Goal: Task Accomplishment & Management: Complete application form

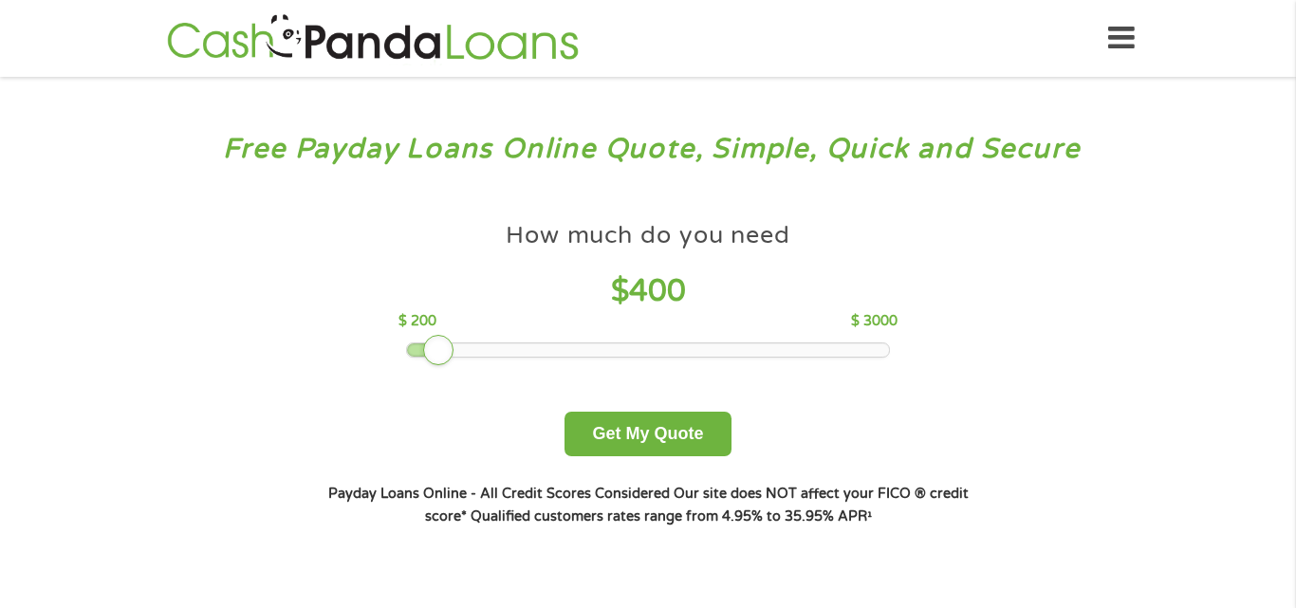
click at [495, 350] on div at bounding box center [648, 349] width 483 height 13
click at [596, 456] on button "Get My Quote" at bounding box center [647, 434] width 166 height 45
click at [600, 446] on button "Get My Quote" at bounding box center [647, 434] width 166 height 45
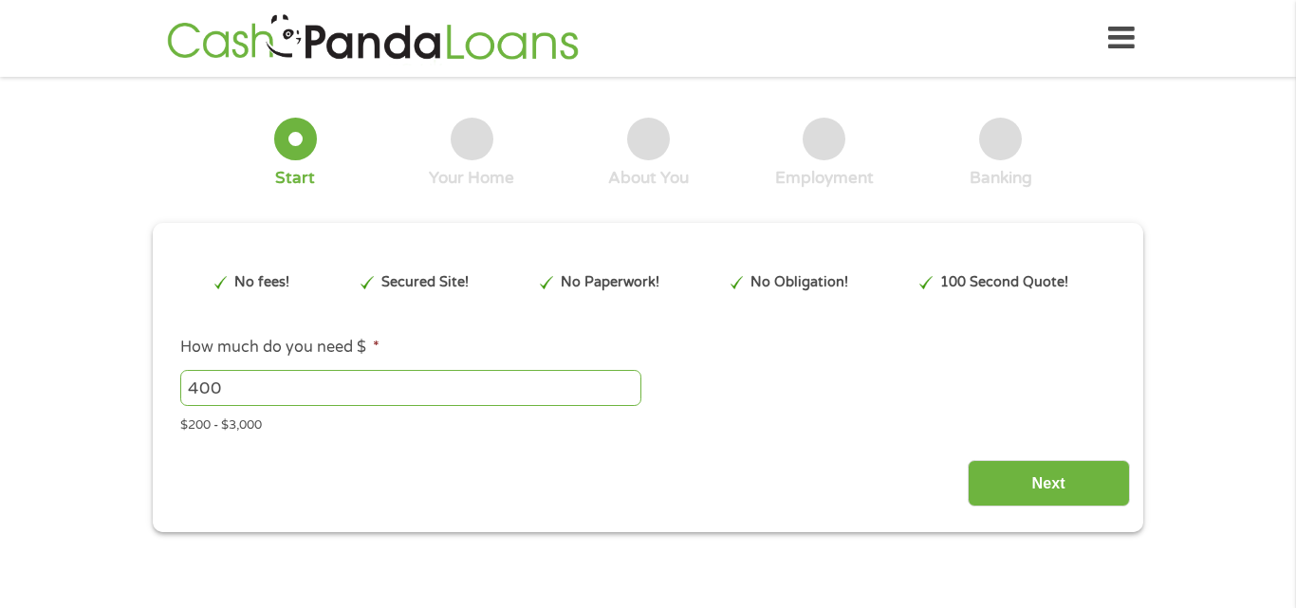
type input "CjwKCAjwxrLHBhA2EiwAu9EdMwbJnwYL7Gzb6QEGeQF18xTY8JKNkAaWLKB6QK5kEa8X6yC1CFB7zBo…"
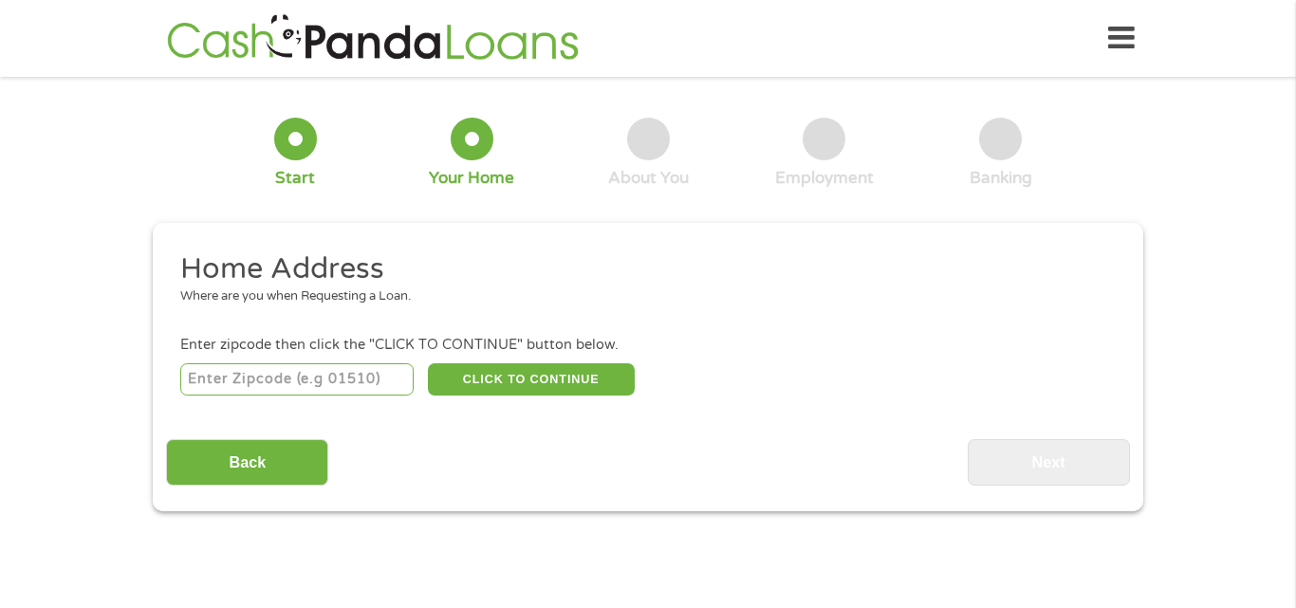
scroll to position [6, 0]
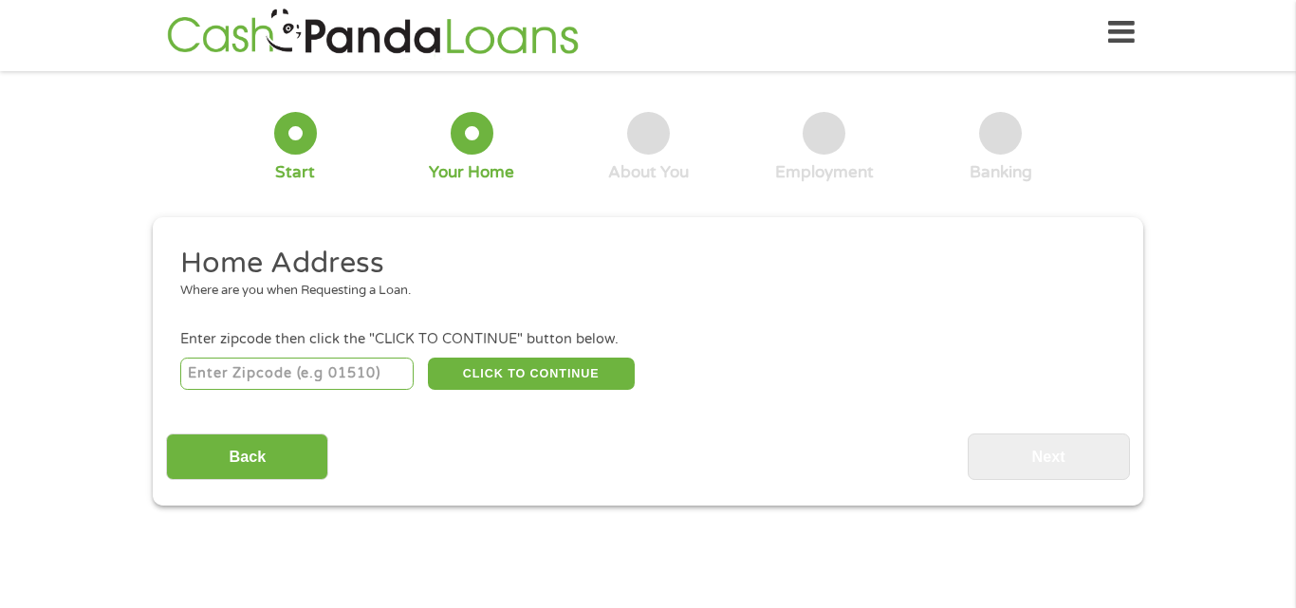
click at [295, 382] on input "number" at bounding box center [297, 374] width 234 height 32
type input "73109"
click at [260, 452] on input "Back" at bounding box center [247, 457] width 162 height 46
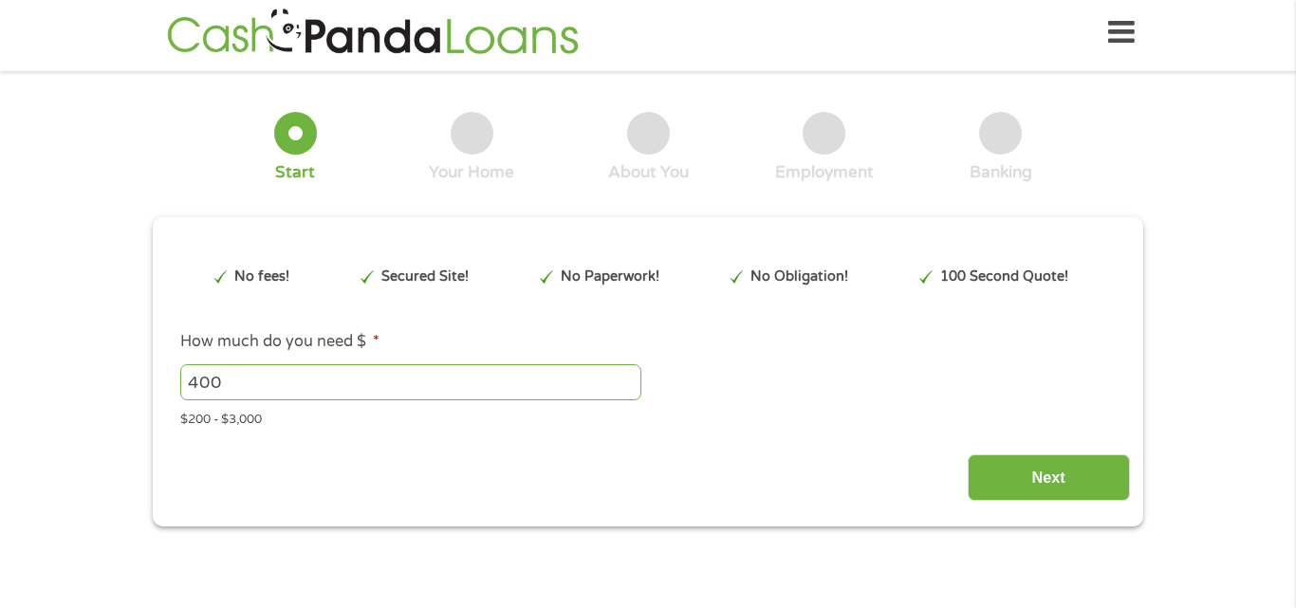
scroll to position [5, 0]
click at [996, 485] on input "Next" at bounding box center [1049, 478] width 162 height 46
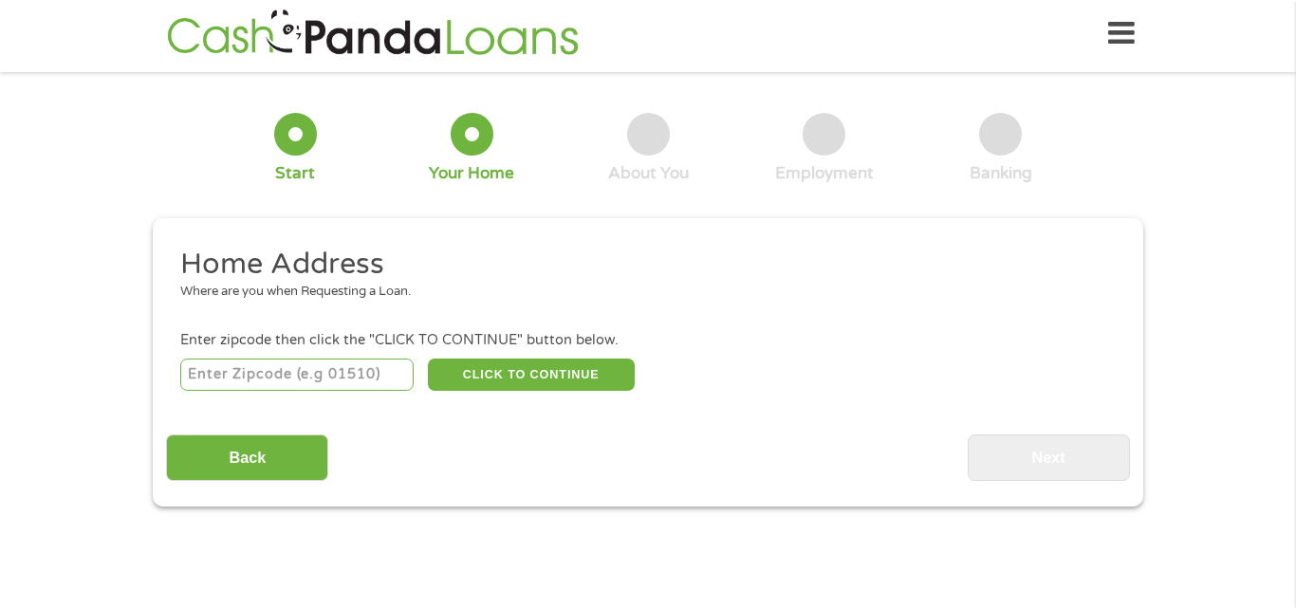
click at [341, 381] on input "number" at bounding box center [297, 375] width 234 height 32
type input "73109"
click at [320, 450] on input "Back" at bounding box center [247, 457] width 162 height 46
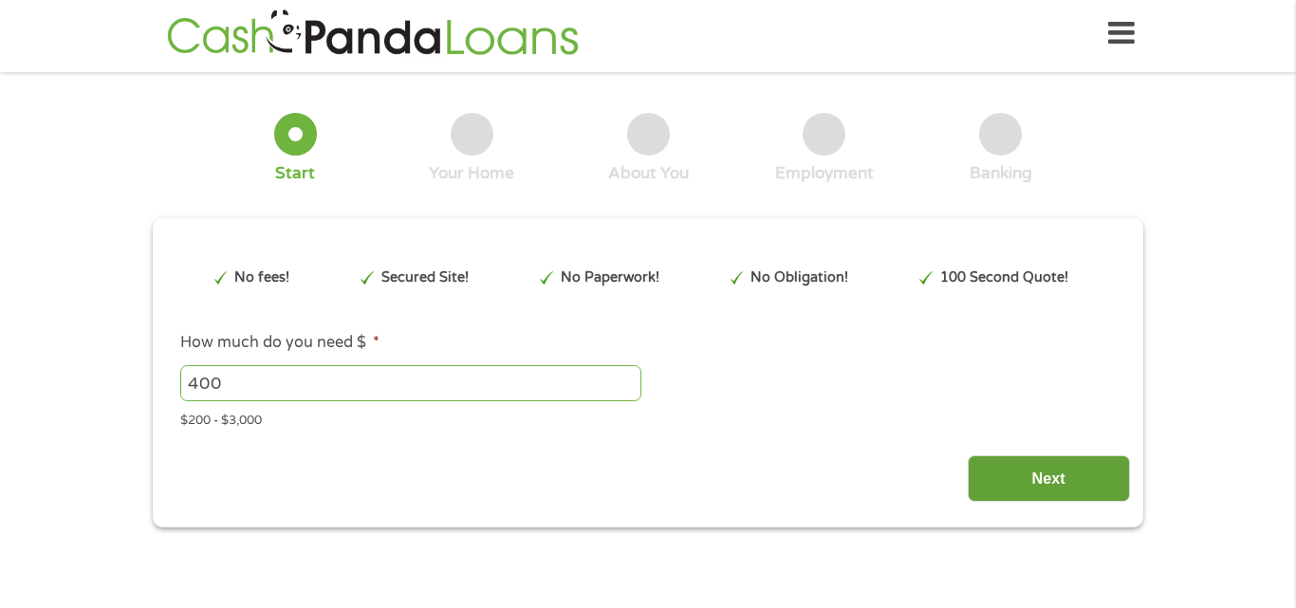
click at [989, 482] on input "Next" at bounding box center [1049, 478] width 162 height 46
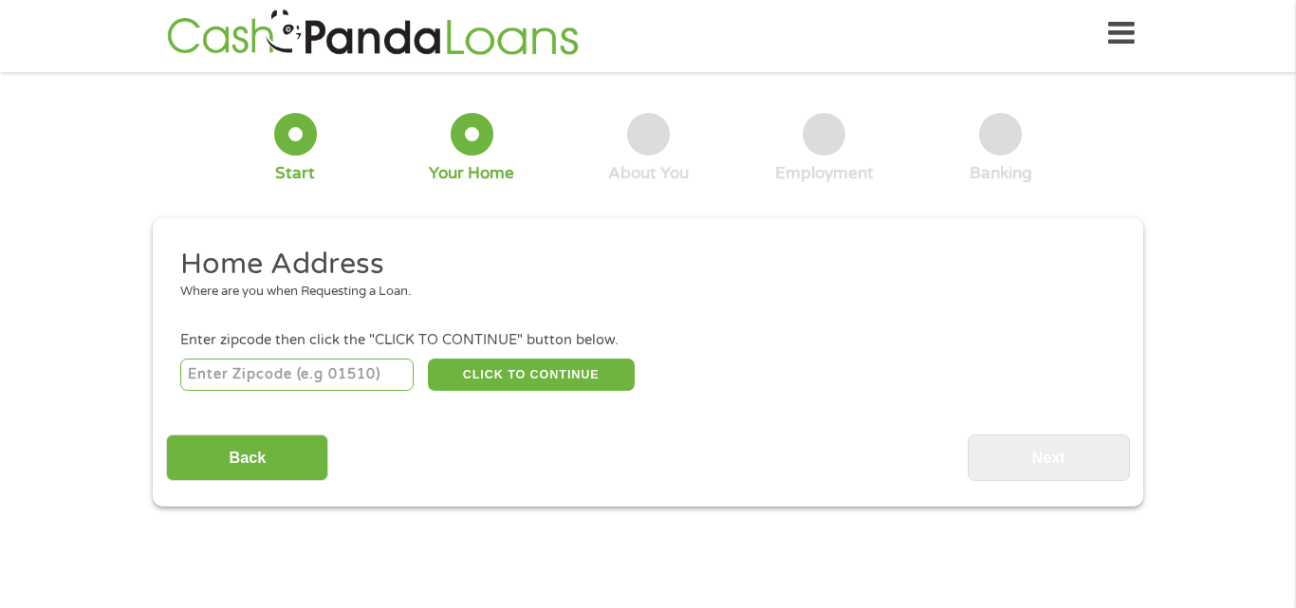
click at [294, 370] on input "number" at bounding box center [297, 375] width 234 height 32
type input "73109"
click at [286, 457] on input "Back" at bounding box center [247, 457] width 162 height 46
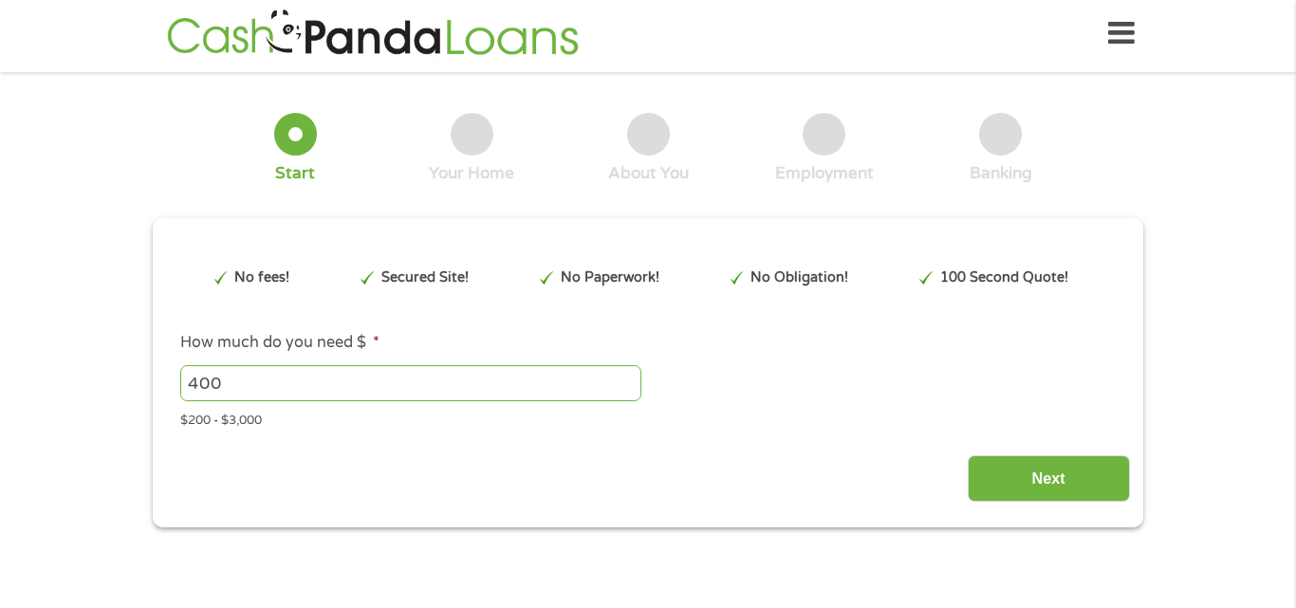
click at [980, 521] on div "This field is hidden when viewing the form gclid CjwKCAjwxrLHBhA2EiwAu9EdMwbJnw…" at bounding box center [648, 372] width 990 height 309
click at [985, 498] on input "Next" at bounding box center [1049, 478] width 162 height 46
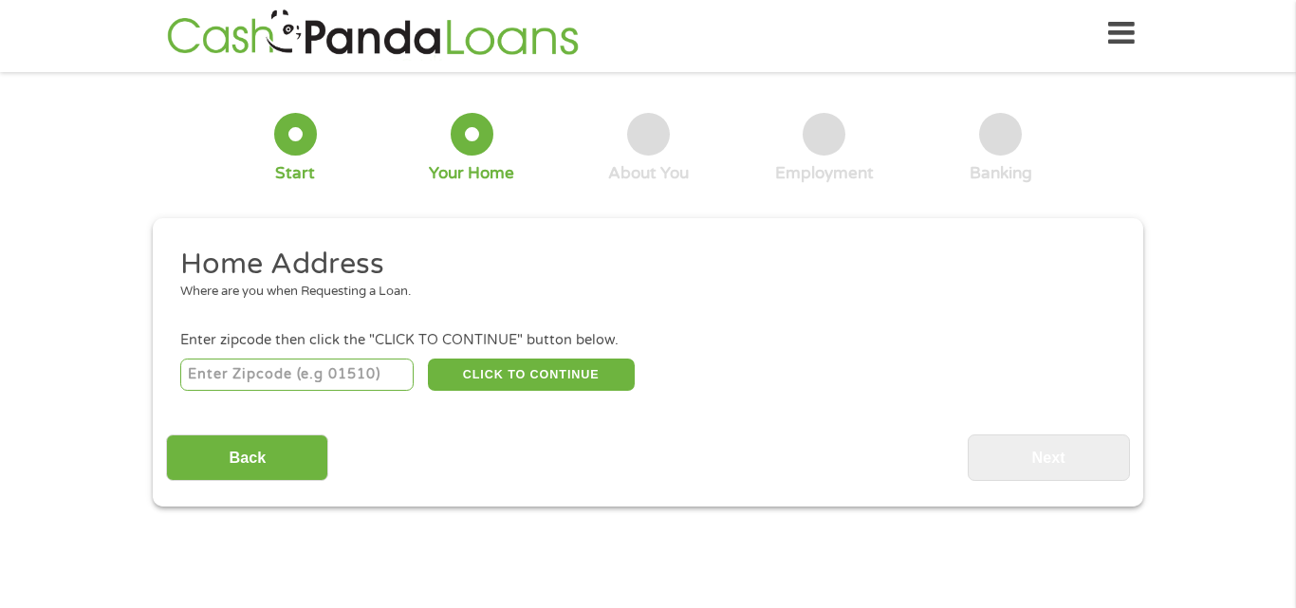
click at [344, 364] on input "number" at bounding box center [297, 375] width 234 height 32
type input "73109"
click at [475, 367] on button "CLICK TO CONTINUE" at bounding box center [531, 375] width 207 height 32
type input "73109"
type input "[US_STATE][GEOGRAPHIC_DATA]"
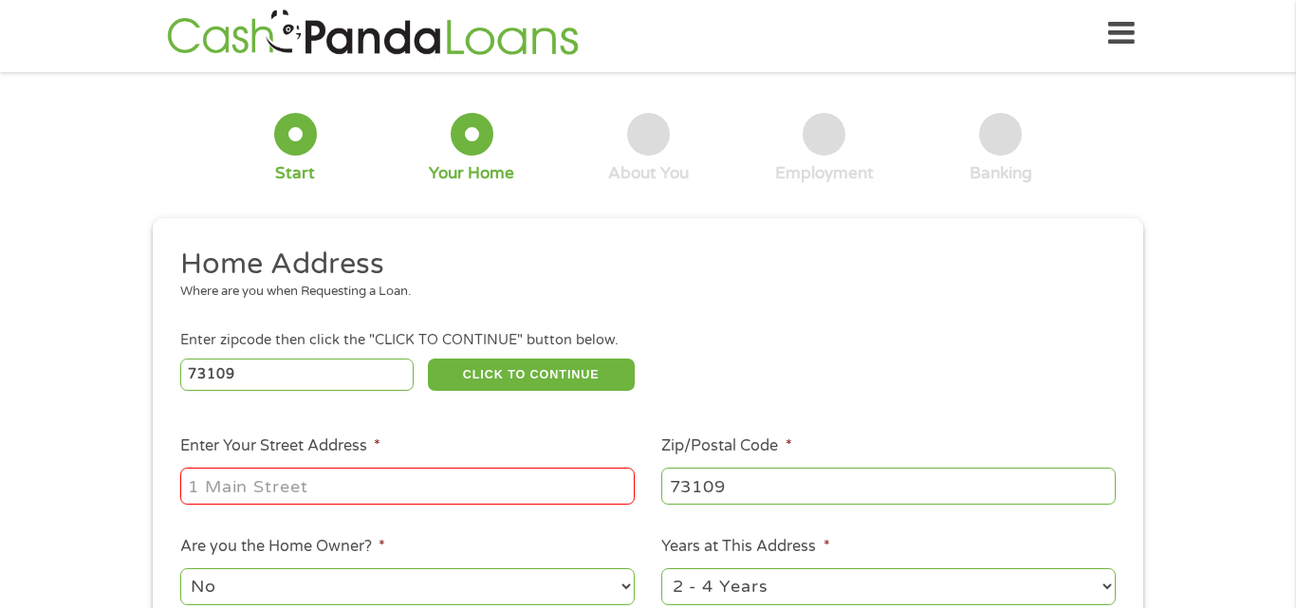
click at [415, 499] on input "Enter Your Street Address *" at bounding box center [407, 486] width 454 height 36
type input "4028 S [PERSON_NAME]"
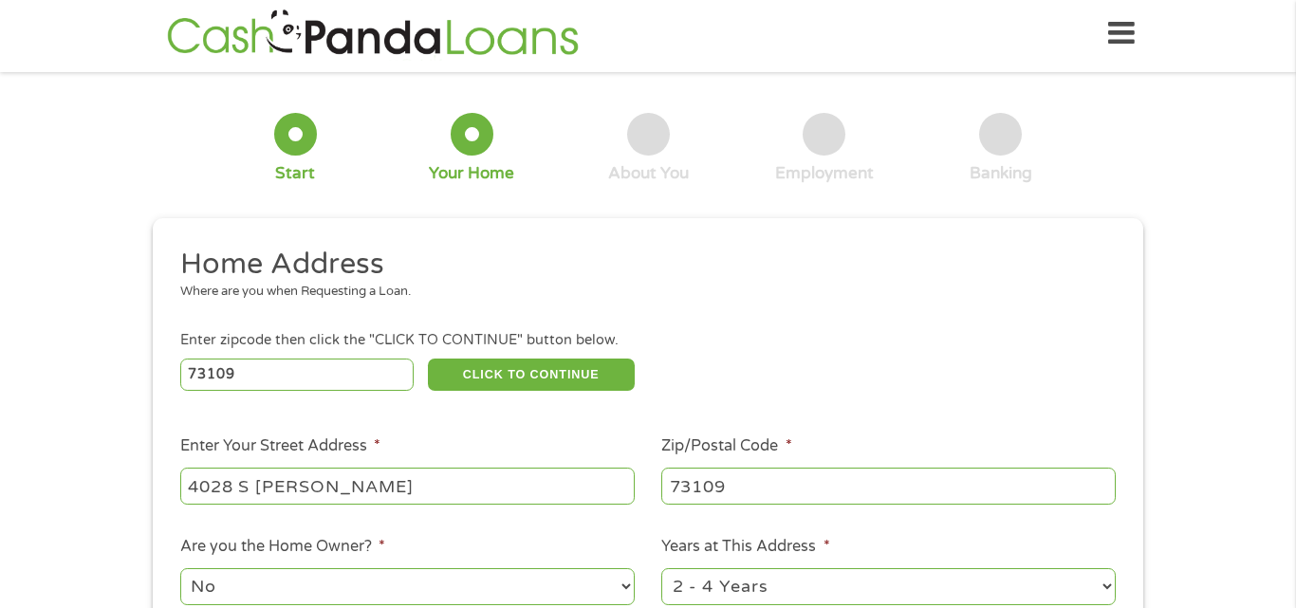
click at [334, 581] on select "No Yes" at bounding box center [407, 586] width 454 height 36
click at [180, 568] on select "No Yes" at bounding box center [407, 586] width 454 height 36
select select "yes"
click at [1051, 434] on ul "Home Address Where are you when Requesting a Loan. Enter zipcode then click the…" at bounding box center [647, 497] width 963 height 503
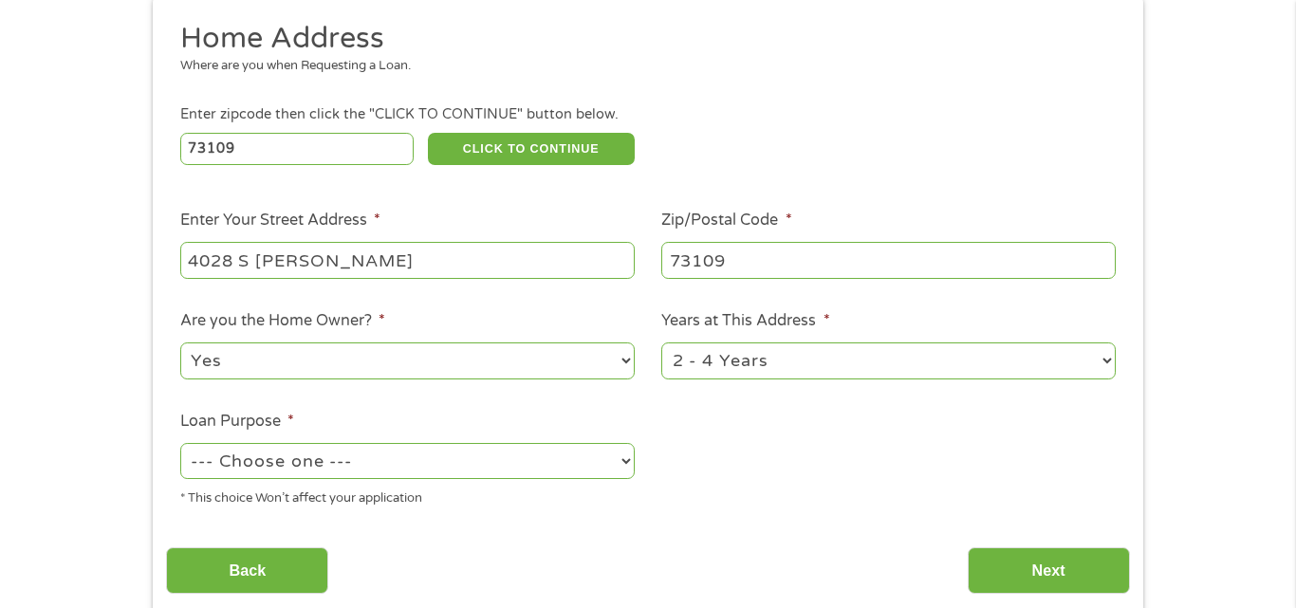
scroll to position [232, 0]
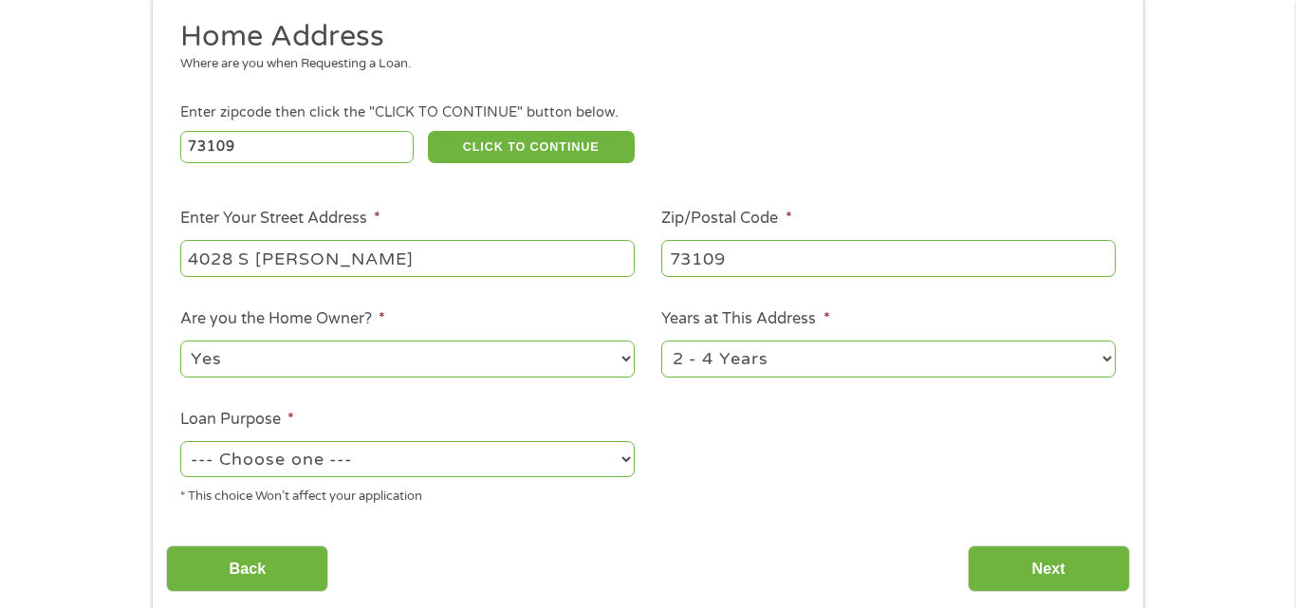
click at [607, 466] on select "--- Choose one --- Pay Bills Debt Consolidation Home Improvement Major Purchase…" at bounding box center [407, 459] width 454 height 36
select select "shorttermcash"
click at [180, 441] on select "--- Choose one --- Pay Bills Debt Consolidation Home Improvement Major Purchase…" at bounding box center [407, 459] width 454 height 36
click at [612, 461] on select "--- Choose one --- Pay Bills Debt Consolidation Home Improvement Major Purchase…" at bounding box center [407, 459] width 454 height 36
click at [180, 441] on select "--- Choose one --- Pay Bills Debt Consolidation Home Improvement Major Purchase…" at bounding box center [407, 459] width 454 height 36
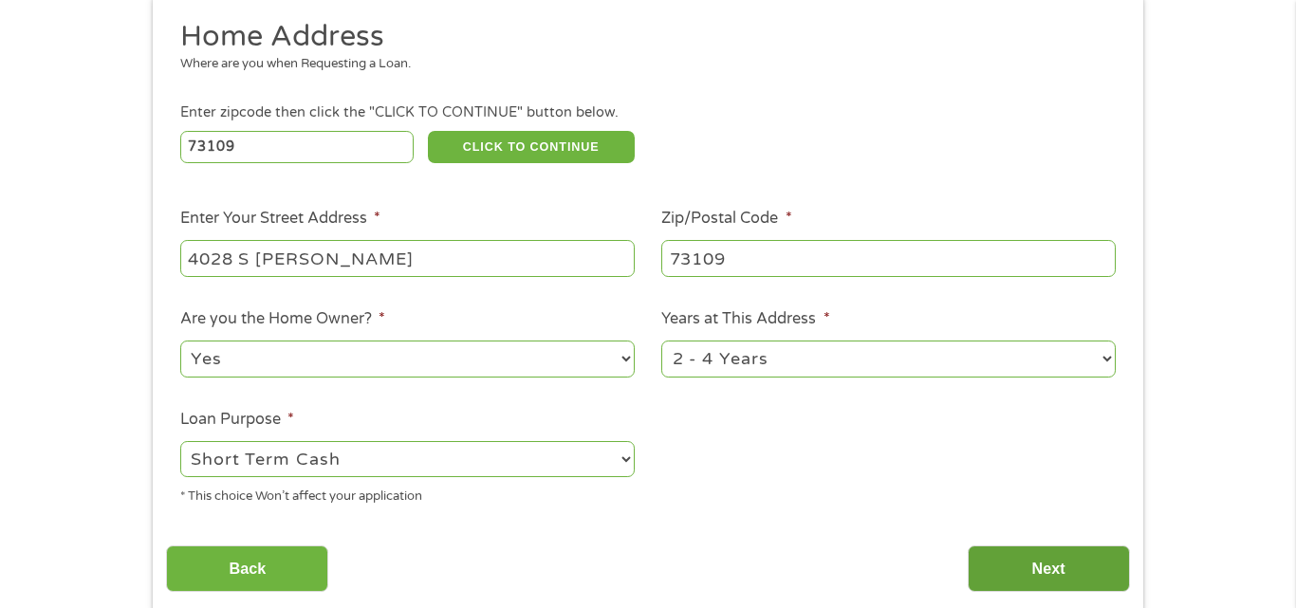
click at [1043, 563] on input "Next" at bounding box center [1049, 568] width 162 height 46
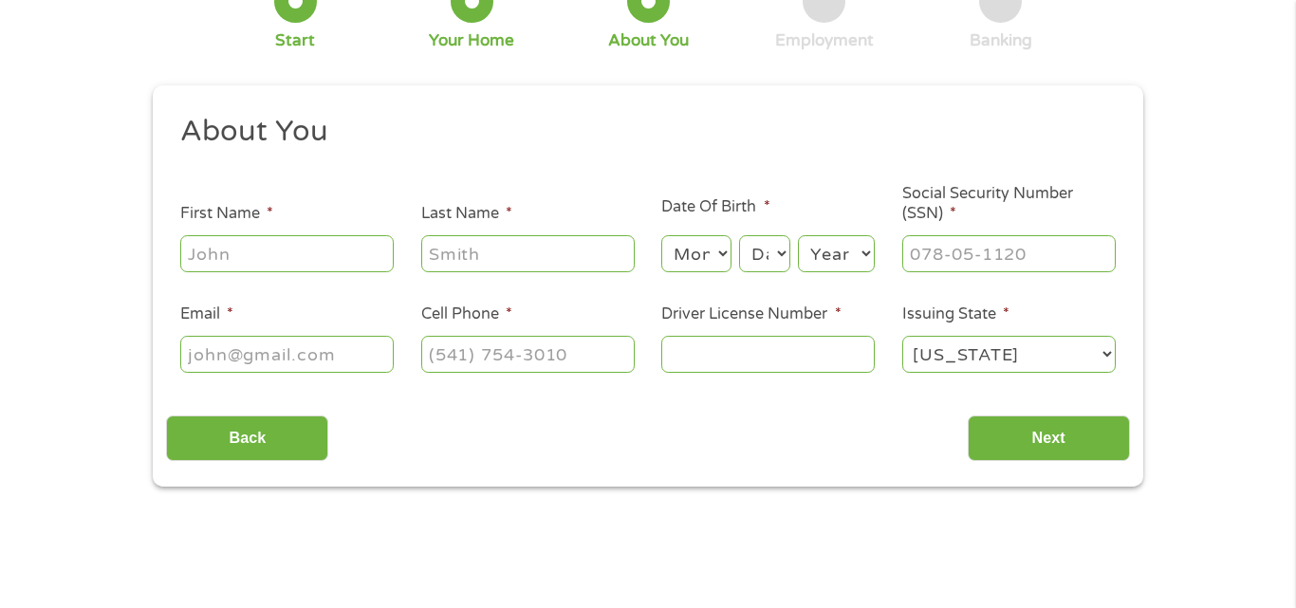
scroll to position [0, 0]
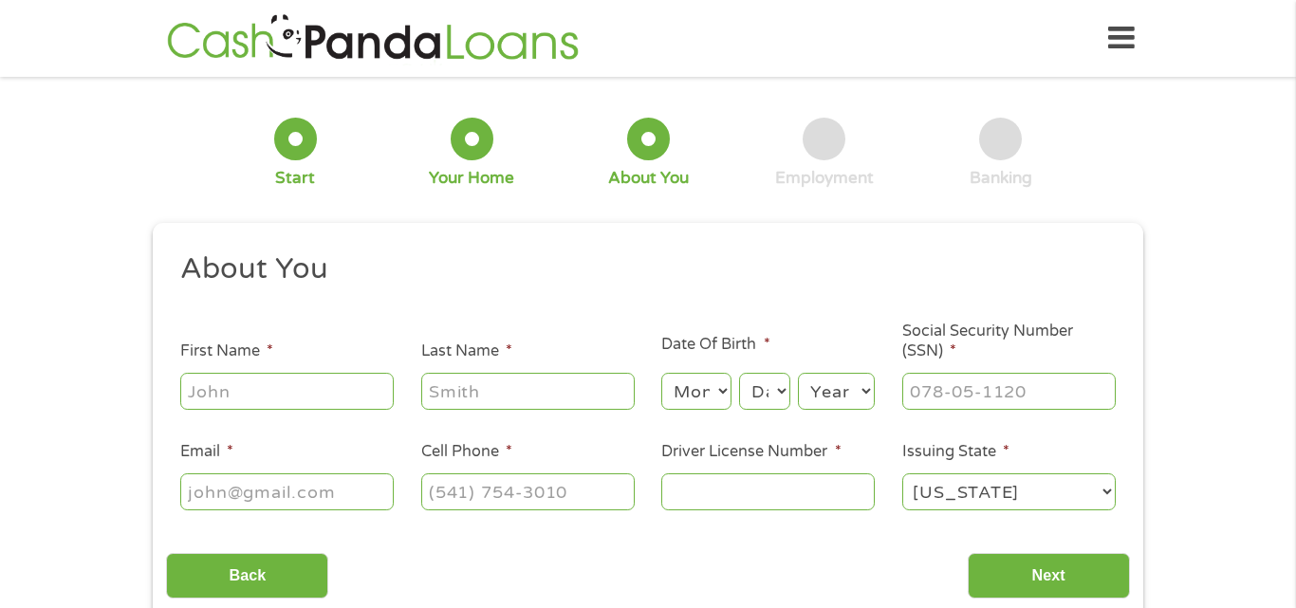
click at [372, 392] on input "First Name *" at bounding box center [286, 391] width 213 height 36
type input "[PERSON_NAME]"
click at [515, 386] on input "Last Name *" at bounding box center [527, 391] width 213 height 36
click at [478, 402] on input "Last Name *" at bounding box center [527, 391] width 213 height 36
type input "[PERSON_NAME]"
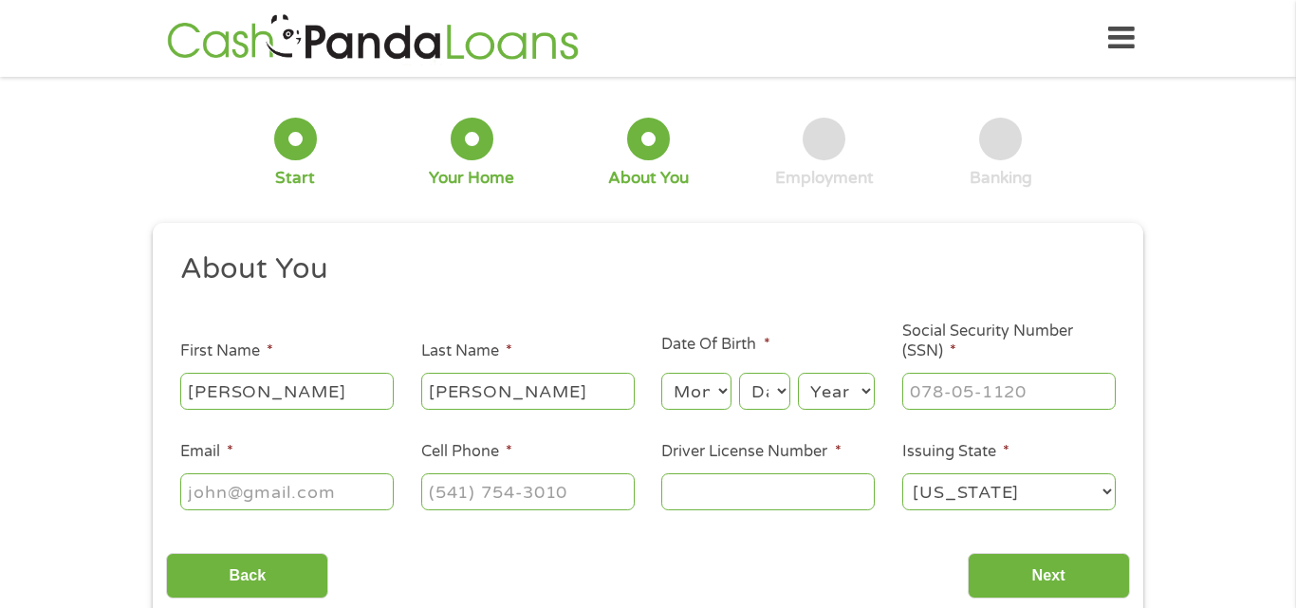
click at [715, 388] on select "Month 1 2 3 4 5 6 7 8 9 10 11 12" at bounding box center [695, 391] width 69 height 36
select select "9"
click at [661, 373] on select "Month 1 2 3 4 5 6 7 8 9 10 11 12" at bounding box center [695, 391] width 69 height 36
click at [778, 376] on select "Day 1 2 3 4 5 6 7 8 9 10 11 12 13 14 15 16 17 18 19 20 21 22 23 24 25 26 27 28 …" at bounding box center [764, 391] width 51 height 36
select select "7"
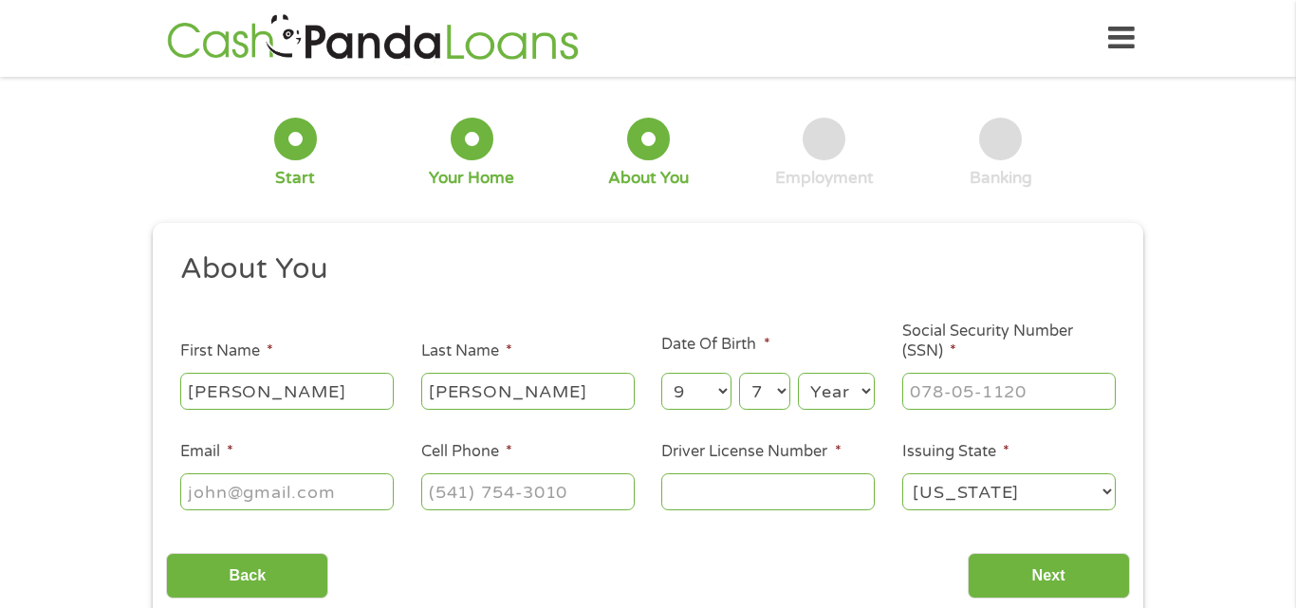
click at [739, 373] on select "Day 1 2 3 4 5 6 7 8 9 10 11 12 13 14 15 16 17 18 19 20 21 22 23 24 25 26 27 28 …" at bounding box center [764, 391] width 51 height 36
click at [855, 376] on select "Year [DATE] 2006 2005 2004 2003 2002 2001 2000 1999 1998 1997 1996 1995 1994 19…" at bounding box center [836, 391] width 77 height 36
select select "1975"
click at [798, 373] on select "Year [DATE] 2006 2005 2004 2003 2002 2001 2000 1999 1998 1997 1996 1995 1994 19…" at bounding box center [836, 391] width 77 height 36
click at [1003, 404] on input "___-__-____" at bounding box center [1008, 391] width 213 height 36
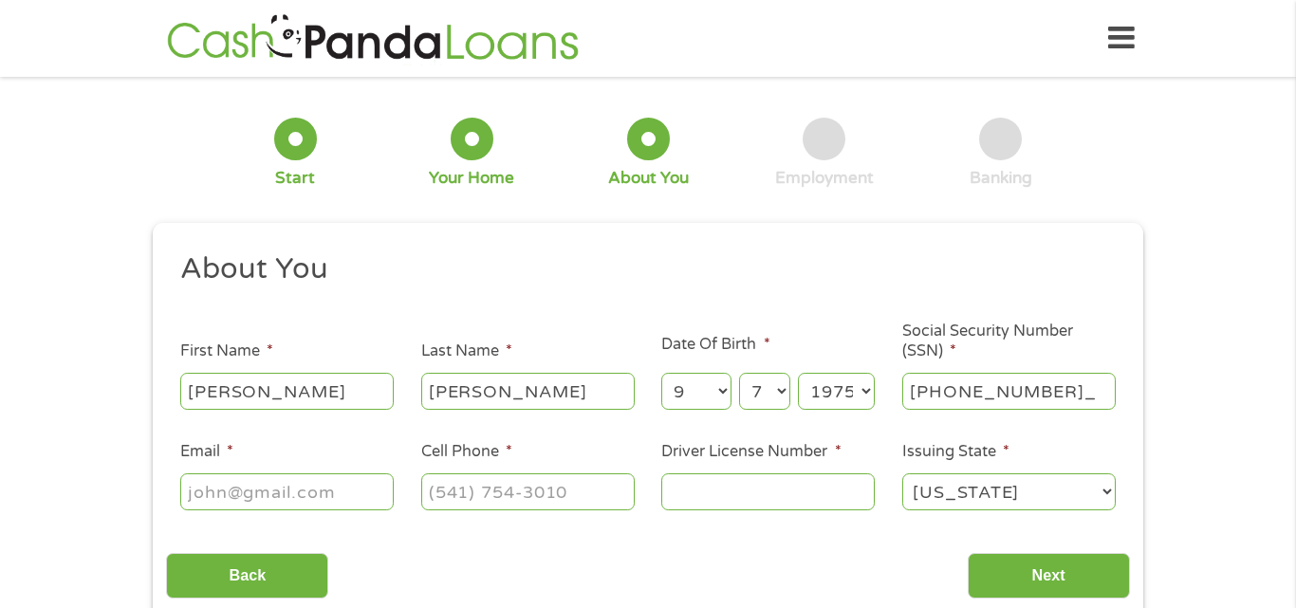
type input "593-10-6912"
click at [380, 495] on input "Email *" at bounding box center [286, 491] width 213 height 36
type input "[EMAIL_ADDRESS][DOMAIN_NAME]"
click at [506, 471] on div at bounding box center [527, 493] width 213 height 44
click at [506, 482] on input "(___) ___-____" at bounding box center [527, 491] width 213 height 36
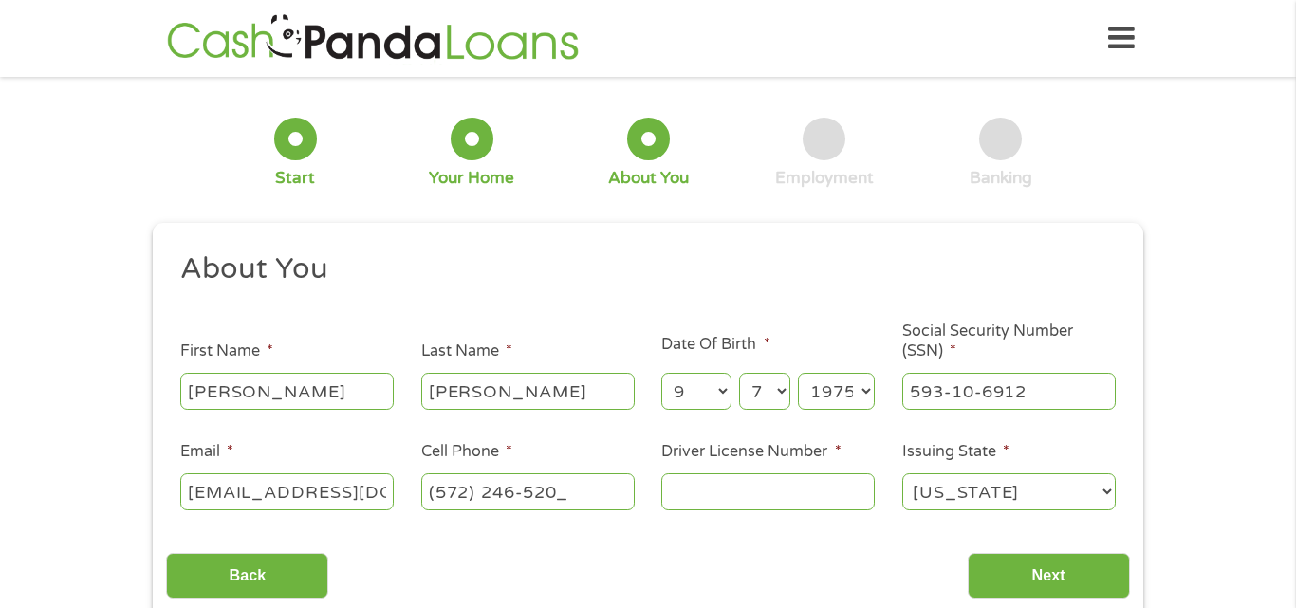
type input "[PHONE_NUMBER]"
click at [677, 497] on input "Driver License Number *" at bounding box center [767, 491] width 213 height 36
click at [676, 490] on input "s0911446919" at bounding box center [767, 491] width 213 height 36
type input "S0911446919"
click at [986, 581] on input "Next" at bounding box center [1049, 576] width 162 height 46
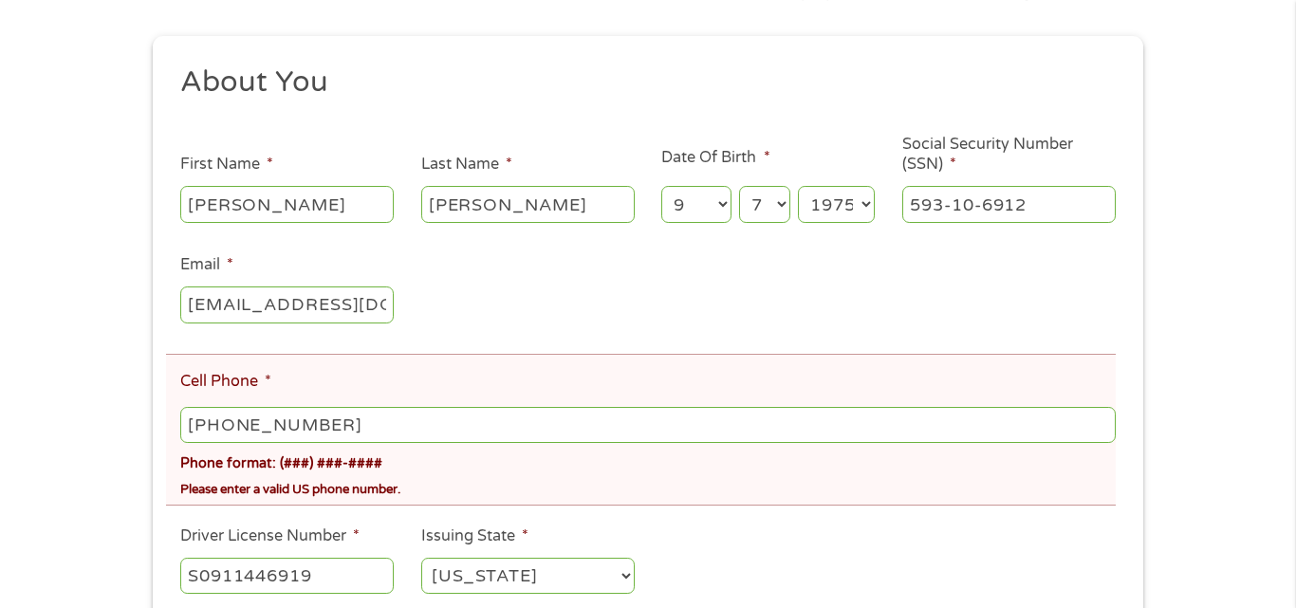
scroll to position [309, 0]
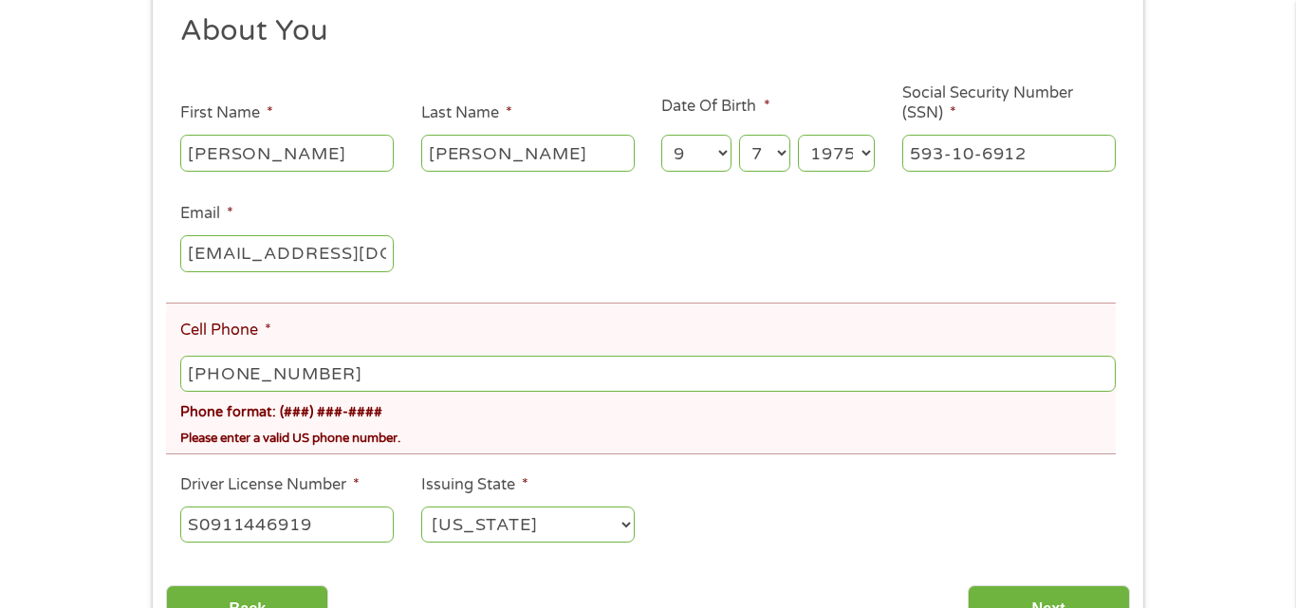
click at [185, 376] on input "[PHONE_NUMBER]" at bounding box center [647, 374] width 935 height 36
type input "[PHONE_NUMBER]"
click at [983, 601] on input "Next" at bounding box center [1049, 608] width 162 height 46
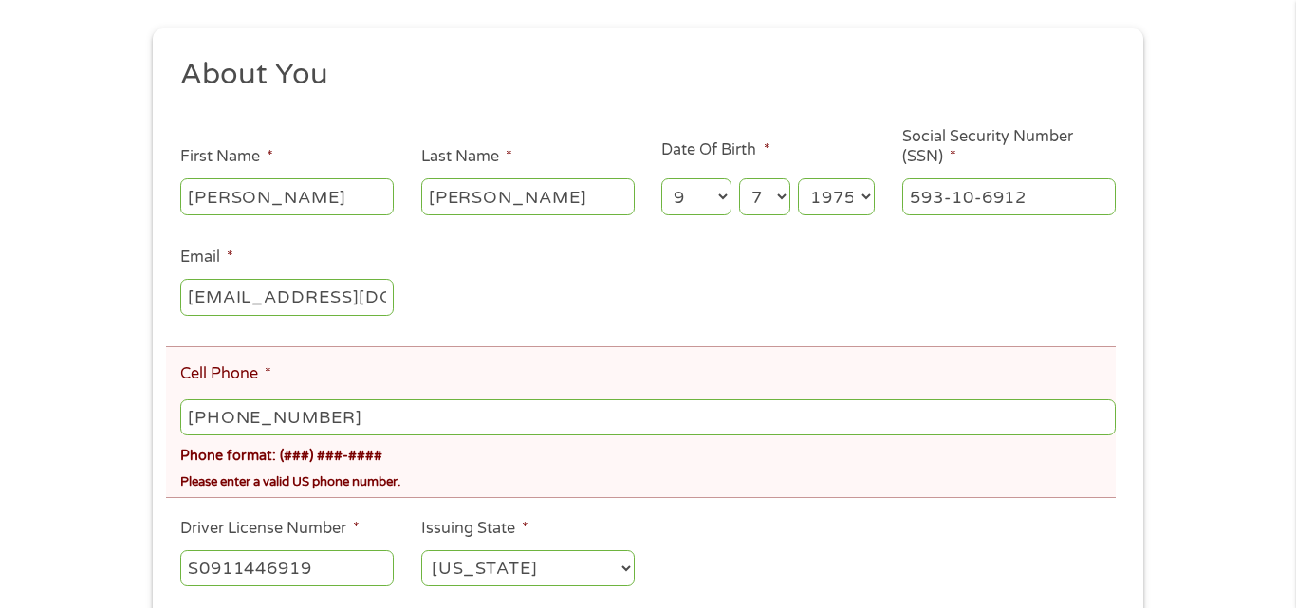
scroll to position [341, 0]
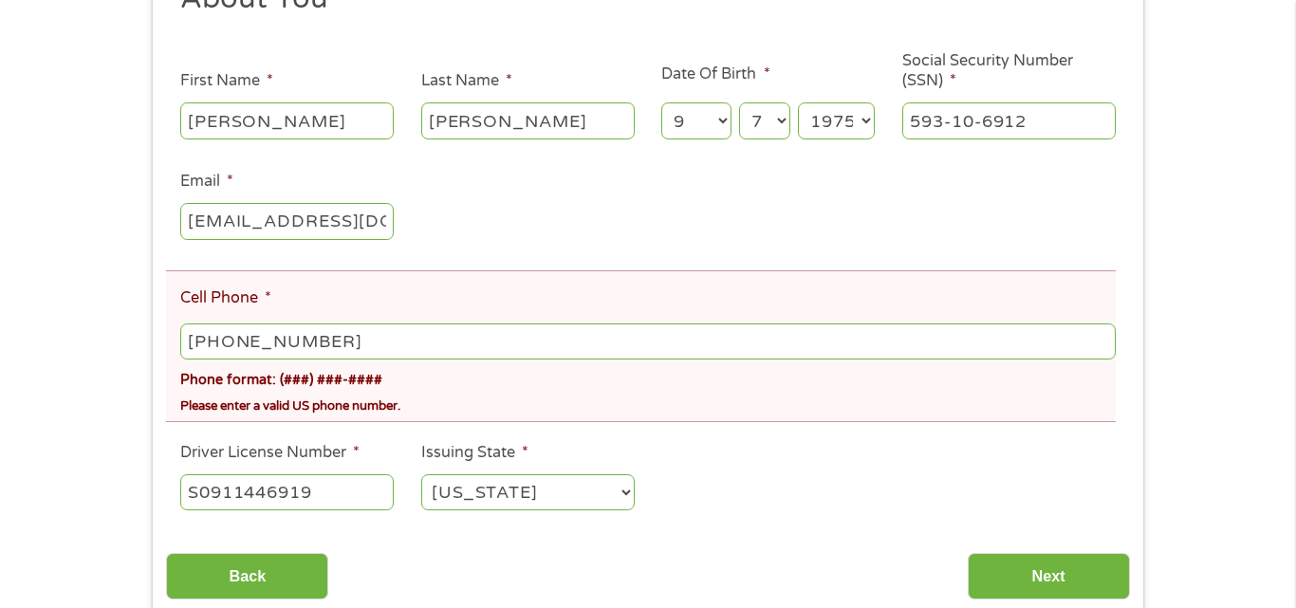
click at [458, 333] on input "[PHONE_NUMBER]" at bounding box center [647, 341] width 935 height 36
type input "[PHONE_NUMBER]"
click at [989, 582] on input "Next" at bounding box center [1049, 576] width 162 height 46
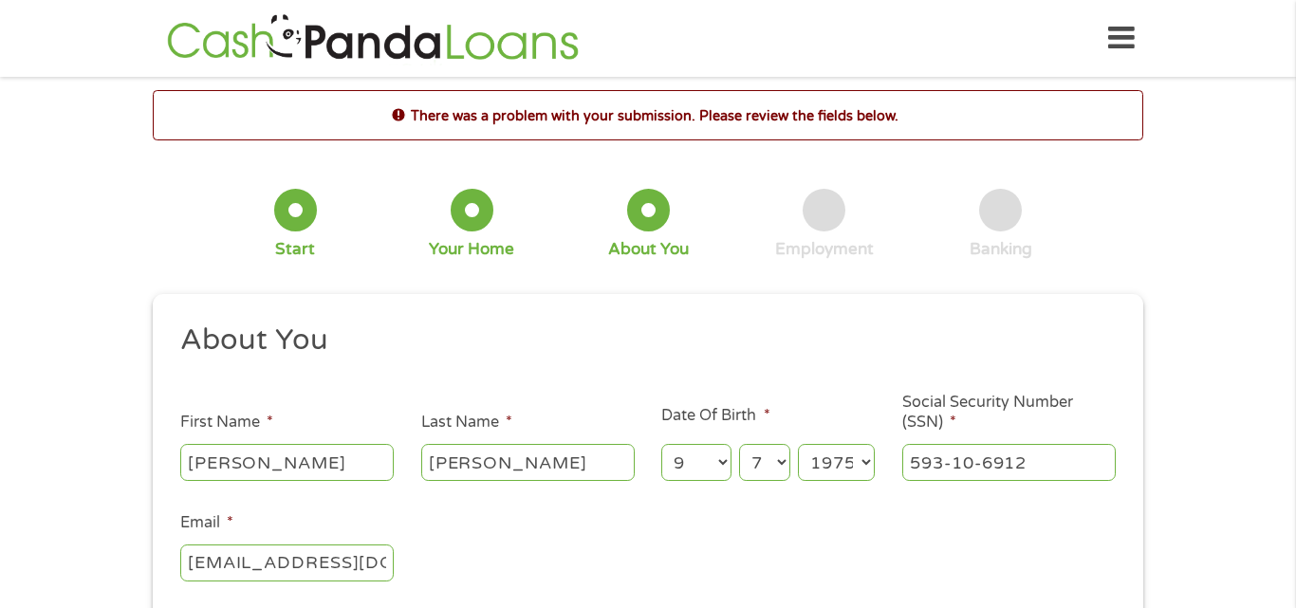
scroll to position [6, 0]
